Goal: Information Seeking & Learning: Learn about a topic

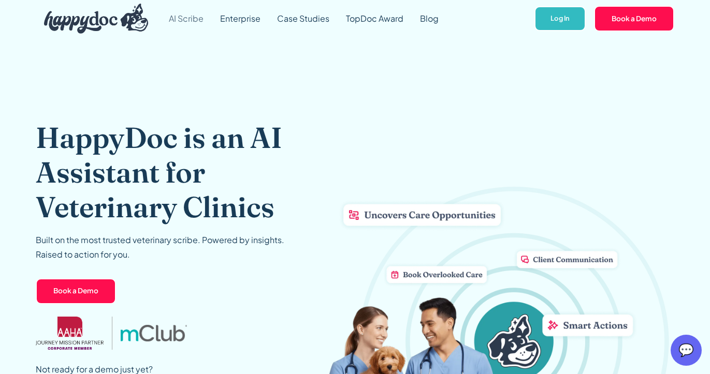
click at [184, 22] on link "AI Scribe" at bounding box center [185, 18] width 51 height 37
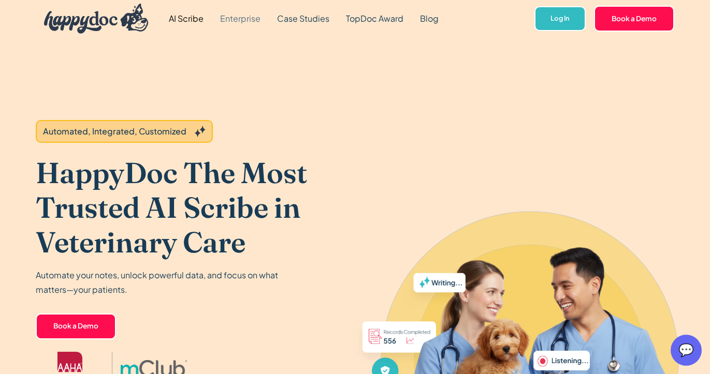
click at [242, 20] on link "Enterprise" at bounding box center [240, 18] width 57 height 37
click at [298, 18] on link "Case Studies" at bounding box center [303, 18] width 69 height 37
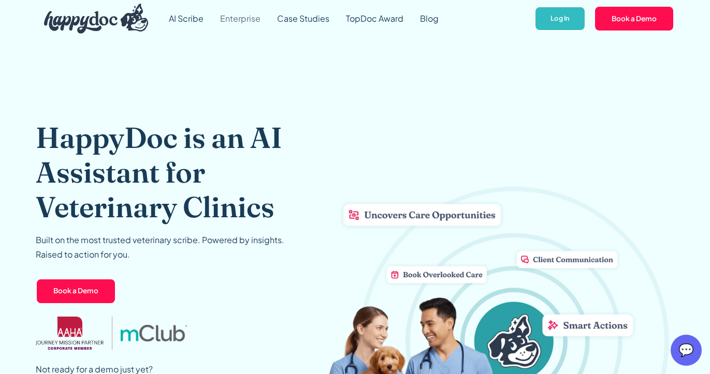
click at [255, 22] on link "Enterprise" at bounding box center [240, 18] width 57 height 37
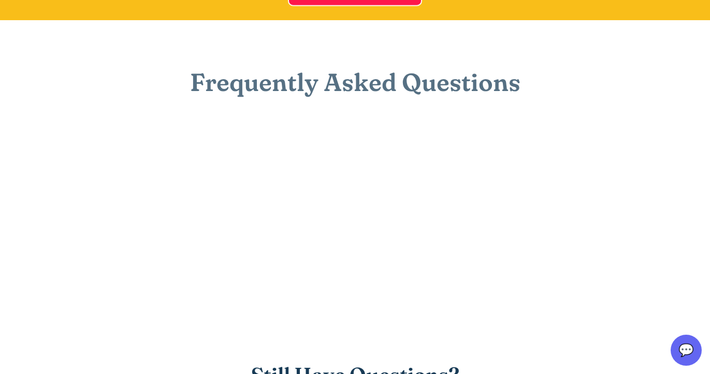
scroll to position [2495, 0]
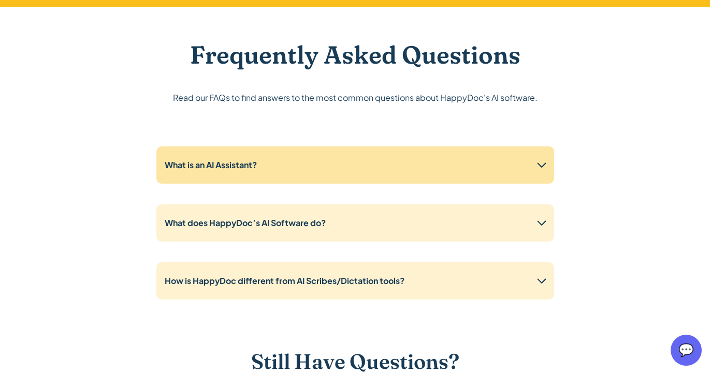
click at [283, 168] on div "What is an AI Assistant?" at bounding box center [355, 164] width 398 height 37
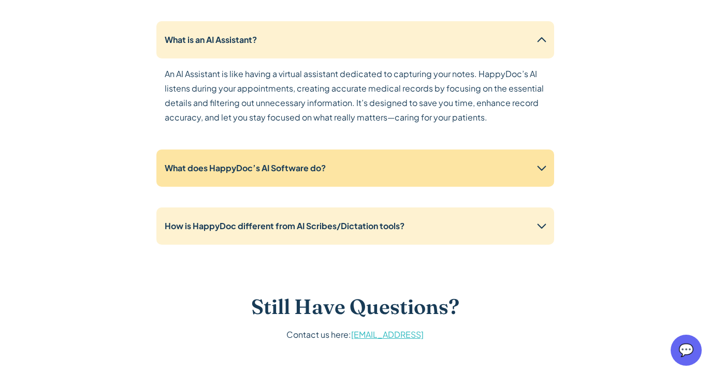
scroll to position [2622, 0]
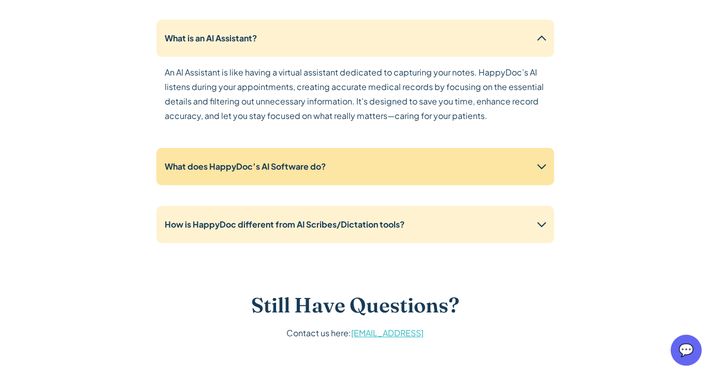
click at [289, 180] on div "What does HappyDoc’s AI Software do?" at bounding box center [355, 166] width 398 height 37
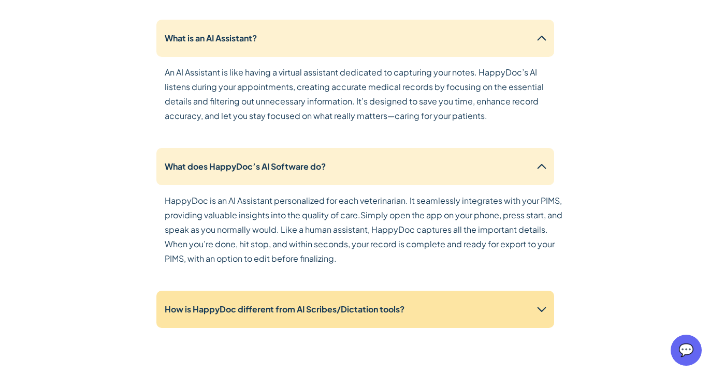
click at [284, 312] on strong "How is HappyDoc different from AI Scribes/Dictation tools?" at bounding box center [285, 309] width 240 height 11
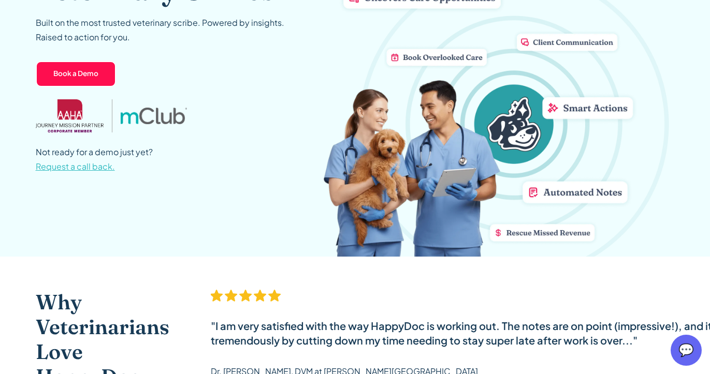
scroll to position [0, 0]
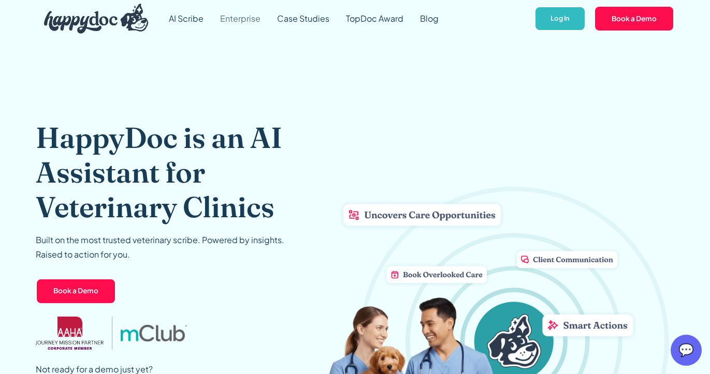
click at [250, 11] on link "Enterprise" at bounding box center [240, 18] width 57 height 37
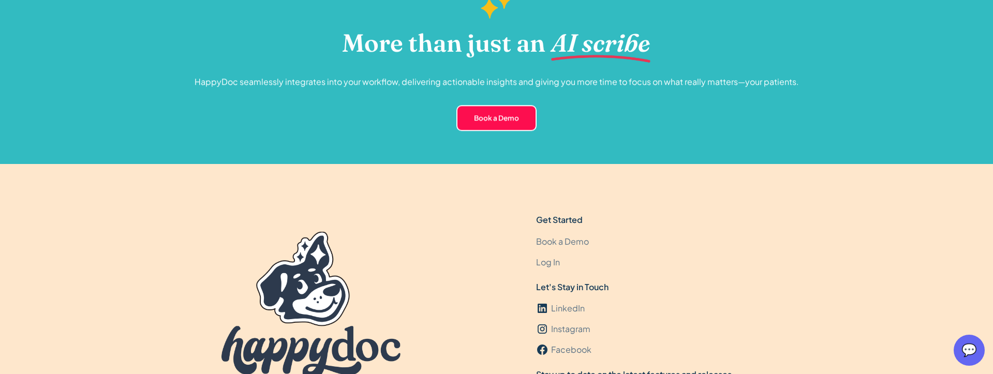
scroll to position [3270, 0]
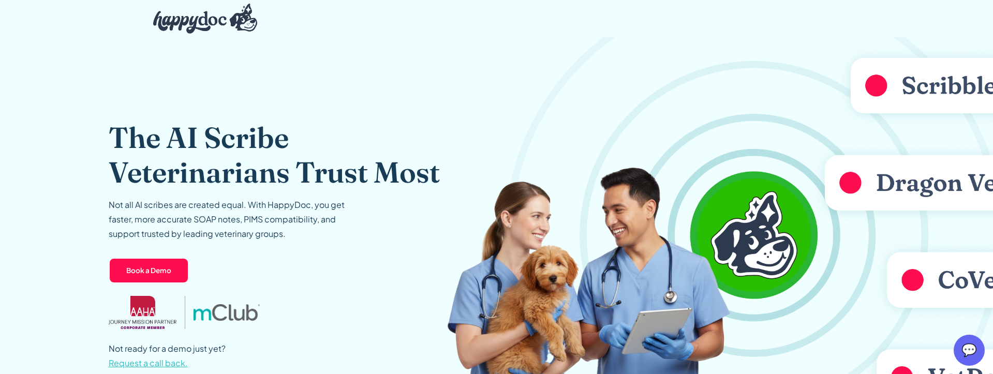
scroll to position [55, 0]
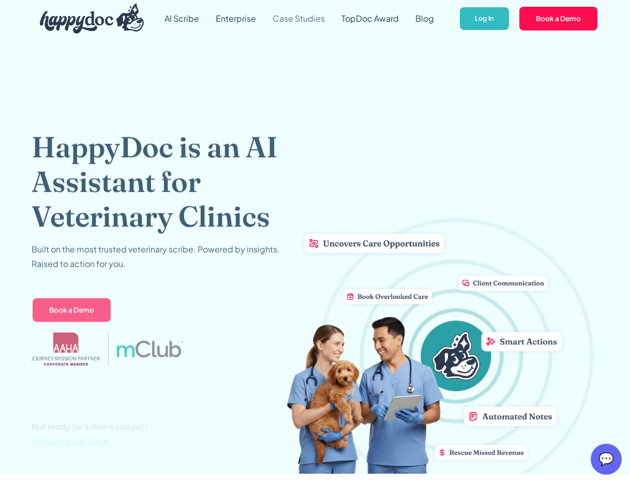
click at [305, 18] on link "Case Studies" at bounding box center [299, 18] width 69 height 37
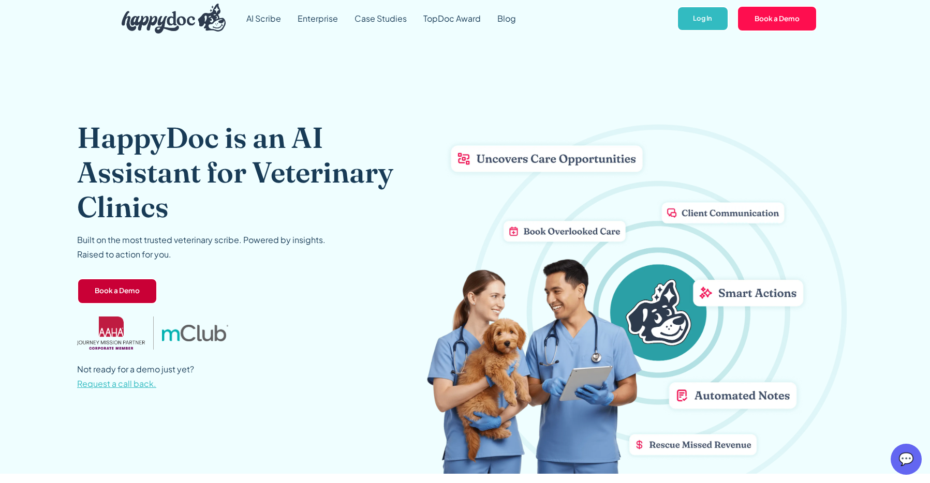
click at [140, 291] on link "Book a Demo" at bounding box center [117, 291] width 80 height 26
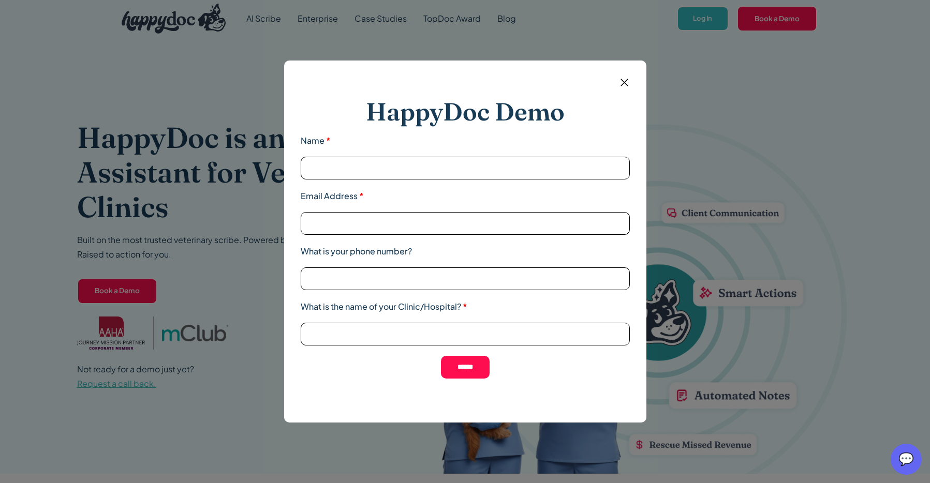
click at [623, 86] on img at bounding box center [624, 82] width 13 height 13
